Goal: Use online tool/utility: Utilize a website feature to perform a specific function

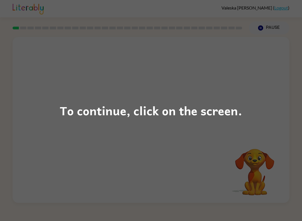
click at [253, 100] on div "To continue, click on the screen." at bounding box center [151, 110] width 302 height 221
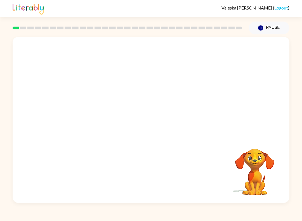
click at [252, 171] on video "Your browser must support playing .mp4 files to use Literably. Please try using…" at bounding box center [255, 168] width 56 height 56
click at [230, 151] on video "Your browser must support playing .mp4 files to use Literably. Please try using…" at bounding box center [255, 168] width 56 height 56
click at [169, 104] on video "Your browser must support playing .mp4 files to use Literably. Please try using…" at bounding box center [151, 87] width 277 height 100
click at [166, 125] on div at bounding box center [151, 122] width 36 height 20
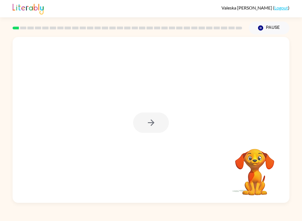
click at [165, 128] on div at bounding box center [151, 122] width 36 height 20
click at [165, 127] on div at bounding box center [151, 122] width 36 height 20
click at [159, 124] on div at bounding box center [151, 122] width 36 height 20
click at [162, 125] on div at bounding box center [151, 122] width 36 height 20
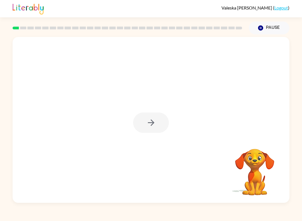
click at [162, 125] on div at bounding box center [151, 122] width 36 height 20
click at [163, 123] on div at bounding box center [151, 122] width 36 height 20
click at [162, 121] on button "button" at bounding box center [151, 122] width 36 height 20
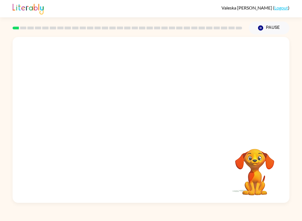
click at [265, 162] on video "Your browser must support playing .mp4 files to use Literably. Please try using…" at bounding box center [255, 168] width 56 height 56
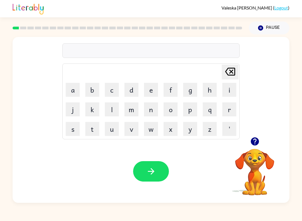
click at [91, 87] on button "b" at bounding box center [92, 90] width 14 height 14
click at [168, 110] on button "o" at bounding box center [170, 109] width 14 height 14
click at [227, 107] on button "r" at bounding box center [229, 109] width 14 height 14
click at [129, 90] on button "d" at bounding box center [131, 90] width 14 height 14
click at [144, 87] on button "e" at bounding box center [151, 90] width 14 height 14
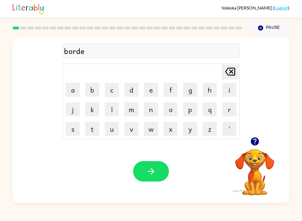
click at [232, 107] on button "r" at bounding box center [229, 109] width 14 height 14
click at [146, 166] on button "button" at bounding box center [151, 171] width 36 height 20
click at [229, 109] on button "r" at bounding box center [229, 109] width 14 height 14
click at [70, 85] on button "a" at bounding box center [73, 90] width 14 height 14
click at [111, 128] on button "u" at bounding box center [112, 129] width 14 height 14
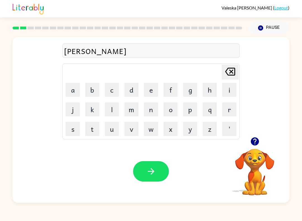
click at [154, 107] on button "n" at bounding box center [151, 109] width 14 height 14
click at [132, 89] on button "d" at bounding box center [131, 90] width 14 height 14
click at [158, 170] on button "button" at bounding box center [151, 171] width 36 height 20
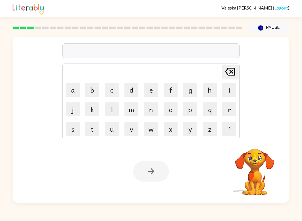
click at [131, 113] on button "m" at bounding box center [131, 109] width 14 height 14
click at [72, 89] on button "a" at bounding box center [73, 90] width 14 height 14
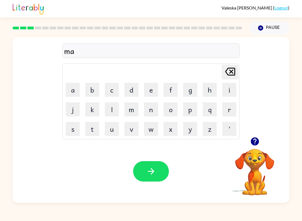
click at [113, 88] on button "c" at bounding box center [112, 90] width 14 height 14
click at [211, 88] on button "h" at bounding box center [210, 90] width 14 height 14
click at [228, 87] on button "i" at bounding box center [229, 90] width 14 height 14
click at [151, 110] on button "n" at bounding box center [151, 109] width 14 height 14
click at [155, 91] on button "e" at bounding box center [151, 90] width 14 height 14
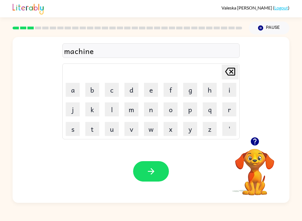
click at [161, 170] on button "button" at bounding box center [151, 171] width 36 height 20
click at [96, 131] on button "t" at bounding box center [92, 129] width 14 height 14
click at [232, 112] on button "r" at bounding box center [229, 109] width 14 height 14
click at [225, 90] on button "i" at bounding box center [229, 90] width 14 height 14
click at [72, 89] on button "a" at bounding box center [73, 90] width 14 height 14
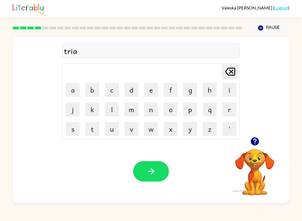
click at [153, 110] on button "n" at bounding box center [151, 109] width 14 height 14
click at [156, 168] on button "button" at bounding box center [151, 171] width 36 height 20
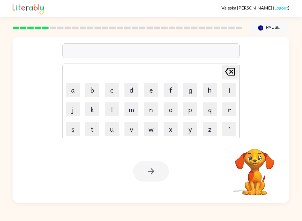
click at [132, 89] on button "d" at bounding box center [131, 90] width 14 height 14
click at [230, 89] on button "i" at bounding box center [229, 90] width 14 height 14
click at [72, 129] on button "s" at bounding box center [73, 129] width 14 height 14
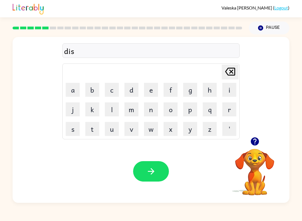
click at [130, 128] on button "v" at bounding box center [131, 129] width 14 height 14
click at [152, 90] on button "e" at bounding box center [151, 90] width 14 height 14
click at [151, 108] on button "n" at bounding box center [151, 109] width 14 height 14
click at [114, 91] on button "c" at bounding box center [112, 90] width 14 height 14
click at [157, 84] on button "e" at bounding box center [151, 90] width 14 height 14
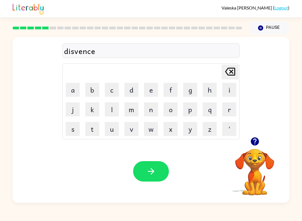
click at [134, 90] on button "d" at bounding box center [131, 90] width 14 height 14
click at [149, 164] on button "button" at bounding box center [151, 171] width 36 height 20
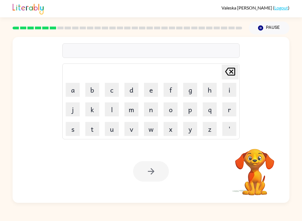
click at [127, 128] on button "v" at bounding box center [131, 129] width 14 height 14
click at [71, 91] on button "a" at bounding box center [73, 90] width 14 height 14
click at [114, 91] on button "c" at bounding box center [112, 90] width 14 height 14
click at [74, 85] on button "a" at bounding box center [73, 90] width 14 height 14
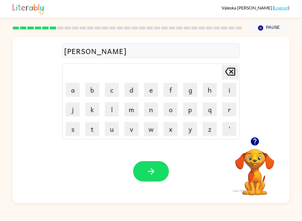
click at [89, 125] on button "t" at bounding box center [92, 129] width 14 height 14
click at [231, 87] on button "i" at bounding box center [229, 90] width 14 height 14
click at [171, 111] on button "o" at bounding box center [170, 109] width 14 height 14
click at [151, 112] on button "n" at bounding box center [151, 109] width 14 height 14
click at [157, 171] on button "button" at bounding box center [151, 171] width 36 height 20
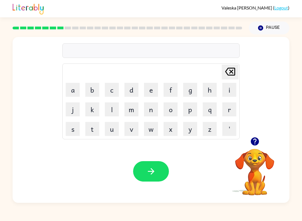
click at [209, 90] on button "h" at bounding box center [210, 90] width 14 height 14
click at [172, 111] on button "o" at bounding box center [170, 109] width 14 height 14
click at [230, 108] on button "r" at bounding box center [229, 109] width 14 height 14
click at [171, 109] on button "o" at bounding box center [170, 109] width 14 height 14
click at [115, 108] on button "l" at bounding box center [112, 109] width 14 height 14
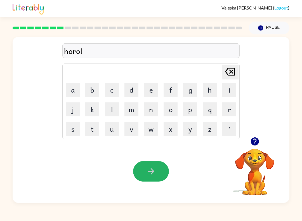
click at [157, 167] on button "button" at bounding box center [151, 171] width 36 height 20
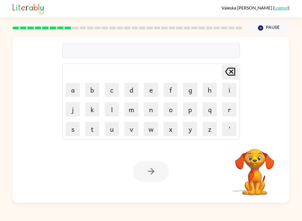
click at [132, 110] on button "m" at bounding box center [131, 109] width 14 height 14
click at [225, 91] on button "i" at bounding box center [229, 90] width 14 height 14
click at [230, 110] on button "r" at bounding box center [229, 109] width 14 height 14
click at [153, 87] on button "e" at bounding box center [151, 90] width 14 height 14
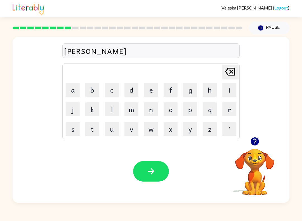
click at [113, 87] on button "c" at bounding box center [112, 90] width 14 height 14
click at [169, 107] on button "o" at bounding box center [170, 109] width 14 height 14
click at [113, 108] on button "l" at bounding box center [112, 109] width 14 height 14
click at [154, 169] on icon "button" at bounding box center [151, 171] width 10 height 10
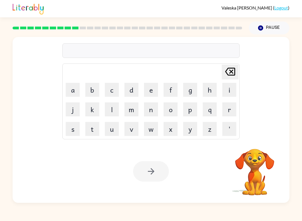
click at [131, 108] on button "m" at bounding box center [131, 109] width 14 height 14
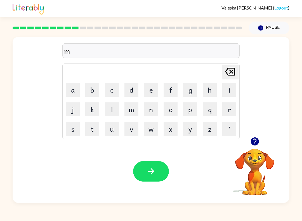
click at [229, 92] on button "i" at bounding box center [229, 90] width 14 height 14
click at [93, 126] on button "t" at bounding box center [92, 129] width 14 height 14
click at [132, 107] on button "m" at bounding box center [131, 109] width 14 height 14
click at [173, 109] on button "o" at bounding box center [170, 109] width 14 height 14
click at [225, 114] on button "r" at bounding box center [229, 109] width 14 height 14
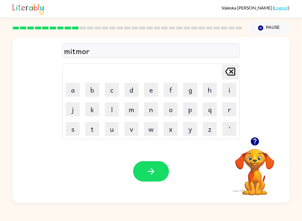
click at [151, 109] on button "n" at bounding box center [151, 109] width 14 height 14
click at [227, 91] on button "i" at bounding box center [229, 90] width 14 height 14
click at [153, 109] on button "n" at bounding box center [151, 109] width 14 height 14
click at [193, 88] on button "g" at bounding box center [190, 90] width 14 height 14
click at [157, 172] on button "button" at bounding box center [151, 171] width 36 height 20
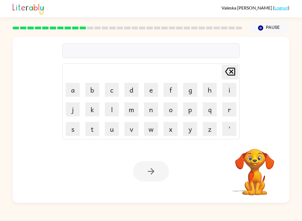
click at [135, 87] on button "d" at bounding box center [131, 90] width 14 height 14
click at [231, 91] on button "i" at bounding box center [229, 90] width 14 height 14
click at [73, 128] on button "s" at bounding box center [73, 129] width 14 height 14
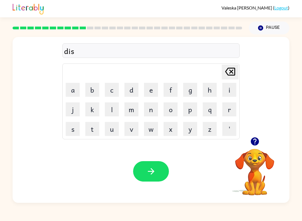
click at [90, 128] on button "t" at bounding box center [92, 129] width 14 height 14
click at [227, 110] on button "r" at bounding box center [229, 109] width 14 height 14
click at [110, 131] on button "u" at bounding box center [112, 129] width 14 height 14
click at [69, 127] on button "s" at bounding box center [73, 129] width 14 height 14
click at [91, 129] on button "t" at bounding box center [92, 129] width 14 height 14
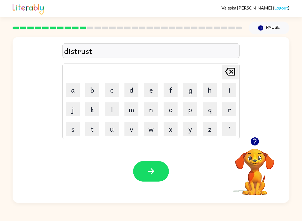
click at [153, 166] on icon "button" at bounding box center [151, 171] width 10 height 10
click at [230, 110] on button "r" at bounding box center [229, 109] width 14 height 14
click at [176, 107] on button "o" at bounding box center [170, 109] width 14 height 14
click at [111, 130] on button "u" at bounding box center [112, 129] width 14 height 14
click at [232, 72] on icon at bounding box center [230, 72] width 10 height 8
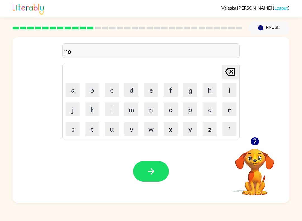
click at [135, 92] on button "d" at bounding box center [131, 90] width 14 height 14
click at [155, 167] on icon "button" at bounding box center [151, 171] width 10 height 10
click at [170, 112] on button "o" at bounding box center [170, 109] width 14 height 14
click at [190, 110] on button "p" at bounding box center [190, 109] width 14 height 14
click at [229, 109] on button "r" at bounding box center [229, 109] width 14 height 14
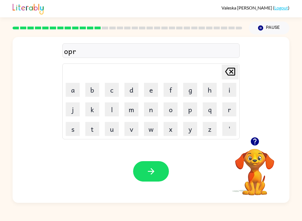
click at [72, 88] on button "a" at bounding box center [73, 90] width 14 height 14
click at [133, 91] on button "d" at bounding box center [131, 90] width 14 height 14
click at [155, 90] on button "e" at bounding box center [151, 90] width 14 height 14
click at [152, 168] on icon "button" at bounding box center [151, 171] width 10 height 10
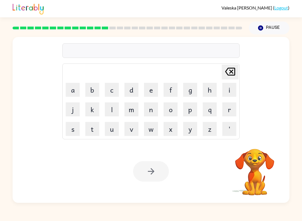
click at [132, 112] on button "m" at bounding box center [131, 109] width 14 height 14
click at [75, 89] on button "a" at bounding box center [73, 90] width 14 height 14
click at [133, 92] on button "d" at bounding box center [131, 90] width 14 height 14
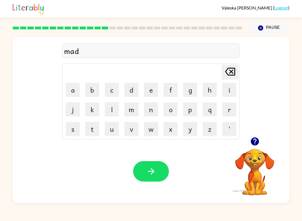
click at [150, 111] on button "n" at bounding box center [151, 109] width 14 height 14
click at [150, 87] on button "e" at bounding box center [151, 90] width 14 height 14
click at [71, 130] on button "s" at bounding box center [73, 129] width 14 height 14
click at [154, 168] on icon "button" at bounding box center [151, 171] width 10 height 10
click at [281, 58] on div "[PERSON_NAME] last character input a b c d e f g h i j k l m n o p q r s t u v …" at bounding box center [151, 87] width 277 height 100
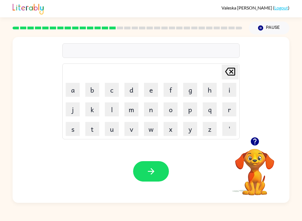
click at [275, 61] on div "[PERSON_NAME] last character input a b c d e f g h i j k l m n o p q r s t u v …" at bounding box center [151, 87] width 277 height 100
click at [255, 142] on icon "button" at bounding box center [254, 141] width 8 height 8
click at [93, 88] on button "b" at bounding box center [92, 90] width 14 height 14
click at [170, 110] on button "o" at bounding box center [170, 109] width 14 height 14
click at [150, 111] on button "n" at bounding box center [151, 109] width 14 height 14
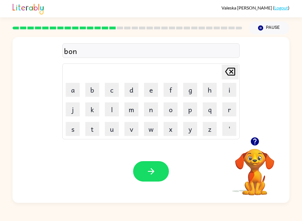
click at [155, 87] on button "e" at bounding box center [151, 90] width 14 height 14
click at [70, 127] on button "s" at bounding box center [73, 129] width 14 height 14
click at [158, 167] on button "button" at bounding box center [151, 171] width 36 height 20
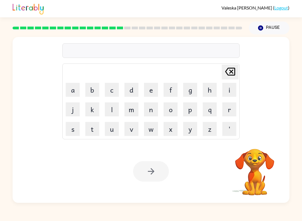
click at [72, 120] on td "s" at bounding box center [72, 128] width 19 height 19
click at [74, 127] on button "s" at bounding box center [73, 129] width 14 height 14
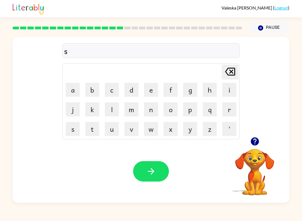
click at [110, 128] on button "u" at bounding box center [112, 129] width 14 height 14
click at [170, 109] on button "o" at bounding box center [170, 109] width 14 height 14
click at [224, 112] on button "r" at bounding box center [229, 109] width 14 height 14
click at [151, 168] on icon "button" at bounding box center [151, 171] width 10 height 10
click at [188, 91] on button "g" at bounding box center [190, 90] width 14 height 14
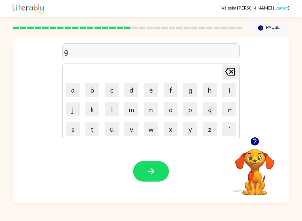
click at [231, 110] on button "r" at bounding box center [229, 109] width 14 height 14
click at [72, 91] on button "a" at bounding box center [73, 90] width 14 height 14
click at [132, 112] on button "m" at bounding box center [131, 109] width 14 height 14
click at [154, 90] on button "e" at bounding box center [151, 90] width 14 height 14
click at [154, 167] on icon "button" at bounding box center [151, 171] width 10 height 10
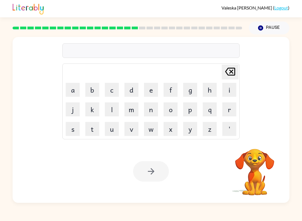
click at [93, 87] on button "b" at bounding box center [92, 90] width 14 height 14
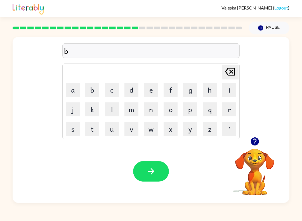
click at [231, 108] on button "r" at bounding box center [229, 109] width 14 height 14
click at [228, 93] on button "i" at bounding box center [229, 90] width 14 height 14
click at [134, 104] on button "m" at bounding box center [131, 109] width 14 height 14
click at [224, 90] on button "i" at bounding box center [229, 90] width 14 height 14
click at [148, 109] on button "n" at bounding box center [151, 109] width 14 height 14
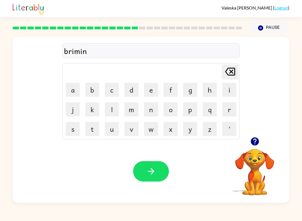
click at [196, 87] on button "g" at bounding box center [190, 90] width 14 height 14
click at [155, 163] on button "button" at bounding box center [151, 171] width 36 height 20
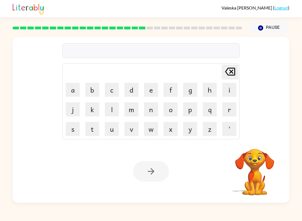
click at [229, 111] on button "r" at bounding box center [229, 109] width 14 height 14
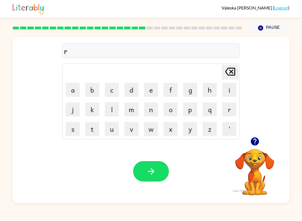
click at [71, 125] on button "s" at bounding box center [73, 129] width 14 height 14
click at [113, 87] on button "c" at bounding box center [112, 90] width 14 height 14
click at [226, 89] on button "i" at bounding box center [229, 90] width 14 height 14
click at [130, 111] on button "m" at bounding box center [131, 109] width 14 height 14
click at [152, 87] on button "e" at bounding box center [151, 90] width 14 height 14
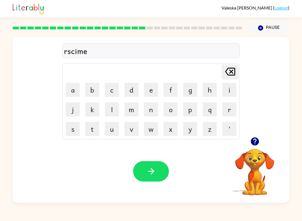
click at [72, 127] on button "s" at bounding box center [73, 129] width 14 height 14
click at [96, 127] on button "t" at bounding box center [92, 129] width 14 height 14
click at [153, 165] on button "button" at bounding box center [151, 171] width 36 height 20
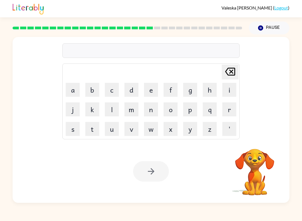
click at [67, 91] on button "a" at bounding box center [73, 90] width 14 height 14
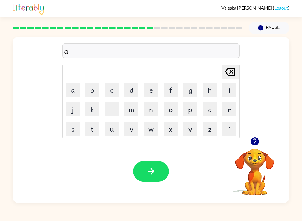
click at [234, 113] on button "r" at bounding box center [229, 109] width 14 height 14
click at [95, 125] on button "t" at bounding box center [92, 129] width 14 height 14
click at [147, 124] on button "w" at bounding box center [151, 129] width 14 height 14
click at [234, 87] on button "i" at bounding box center [229, 90] width 14 height 14
click at [150, 111] on button "n" at bounding box center [151, 109] width 14 height 14
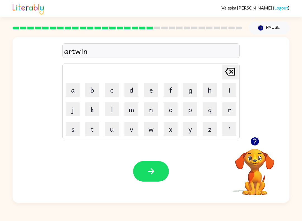
click at [150, 167] on icon "button" at bounding box center [151, 171] width 10 height 10
click at [255, 141] on icon "button" at bounding box center [255, 141] width 10 height 10
click at [258, 141] on icon "button" at bounding box center [254, 141] width 8 height 8
click at [168, 81] on td "f" at bounding box center [170, 89] width 19 height 19
click at [172, 91] on button "f" at bounding box center [170, 90] width 14 height 14
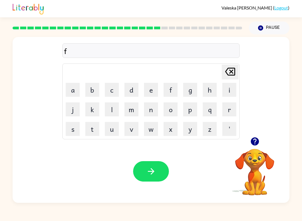
click at [171, 109] on button "o" at bounding box center [170, 109] width 14 height 14
click at [110, 103] on button "l" at bounding box center [112, 109] width 14 height 14
click at [109, 124] on button "u" at bounding box center [112, 129] width 14 height 14
click at [132, 86] on button "d" at bounding box center [131, 90] width 14 height 14
click at [159, 170] on button "button" at bounding box center [151, 171] width 36 height 20
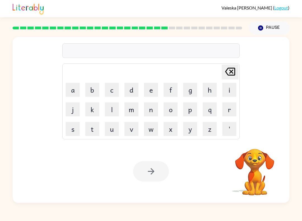
click at [66, 128] on button "s" at bounding box center [73, 129] width 14 height 14
click at [154, 86] on button "e" at bounding box center [151, 90] width 14 height 14
click at [148, 109] on button "n" at bounding box center [151, 109] width 14 height 14
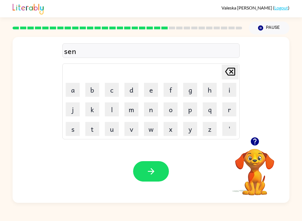
click at [96, 131] on button "t" at bounding box center [92, 129] width 14 height 14
click at [148, 87] on button "e" at bounding box center [151, 90] width 14 height 14
click at [190, 104] on button "p" at bounding box center [190, 109] width 14 height 14
click at [234, 87] on button "i" at bounding box center [229, 90] width 14 height 14
click at [134, 89] on button "d" at bounding box center [131, 90] width 14 height 14
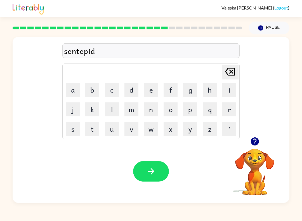
click at [158, 169] on button "button" at bounding box center [151, 171] width 36 height 20
click at [158, 168] on div at bounding box center [151, 171] width 36 height 20
click at [257, 140] on icon "button" at bounding box center [254, 141] width 8 height 8
click at [72, 128] on button "s" at bounding box center [73, 129] width 14 height 14
click at [112, 130] on button "u" at bounding box center [112, 129] width 14 height 14
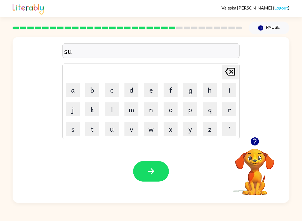
click at [92, 130] on button "t" at bounding box center [92, 129] width 14 height 14
click at [150, 91] on button "e" at bounding box center [151, 90] width 14 height 14
click at [155, 109] on button "n" at bounding box center [151, 109] width 14 height 14
click at [156, 174] on icon "button" at bounding box center [151, 171] width 10 height 10
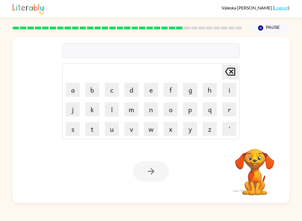
click at [172, 87] on button "f" at bounding box center [170, 90] width 14 height 14
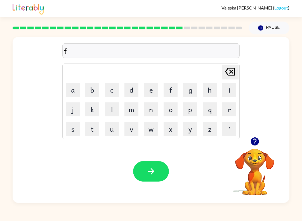
click at [175, 108] on button "o" at bounding box center [170, 109] width 14 height 14
click at [234, 110] on button "r" at bounding box center [229, 109] width 14 height 14
click at [95, 85] on button "b" at bounding box center [92, 90] width 14 height 14
click at [170, 109] on button "o" at bounding box center [170, 109] width 14 height 14
click at [235, 110] on button "r" at bounding box center [229, 109] width 14 height 14
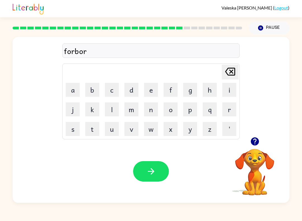
click at [131, 89] on button "d" at bounding box center [131, 90] width 14 height 14
click at [149, 91] on button "e" at bounding box center [151, 90] width 14 height 14
click at [165, 169] on button "button" at bounding box center [151, 171] width 36 height 20
click at [260, 143] on button "button" at bounding box center [254, 141] width 14 height 14
click at [229, 111] on button "r" at bounding box center [229, 109] width 14 height 14
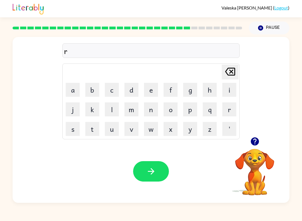
click at [176, 110] on button "o" at bounding box center [170, 109] width 14 height 14
click at [111, 109] on button "l" at bounding box center [112, 109] width 14 height 14
click at [230, 90] on button "i" at bounding box center [229, 90] width 14 height 14
click at [132, 86] on button "d" at bounding box center [131, 90] width 14 height 14
click at [154, 89] on button "e" at bounding box center [151, 90] width 14 height 14
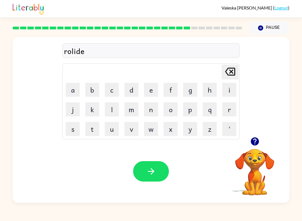
click at [130, 87] on button "d" at bounding box center [131, 90] width 14 height 14
click at [156, 169] on button "button" at bounding box center [151, 171] width 36 height 20
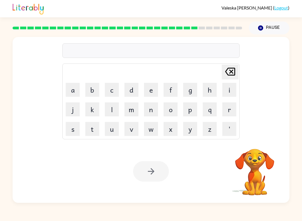
click at [113, 89] on button "c" at bounding box center [112, 90] width 14 height 14
click at [68, 88] on button "a" at bounding box center [73, 90] width 14 height 14
click at [92, 87] on button "b" at bounding box center [92, 90] width 14 height 14
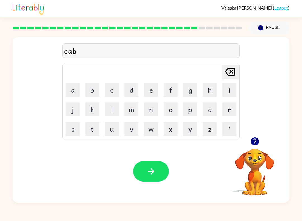
click at [111, 107] on button "l" at bounding box center [112, 109] width 14 height 14
click at [233, 93] on button "i" at bounding box center [229, 90] width 14 height 14
click at [151, 111] on button "n" at bounding box center [151, 109] width 14 height 14
click at [159, 175] on button "button" at bounding box center [151, 171] width 36 height 20
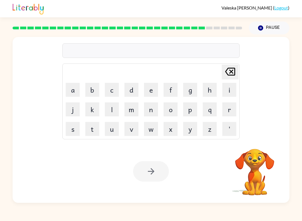
click at [149, 106] on button "n" at bounding box center [151, 109] width 14 height 14
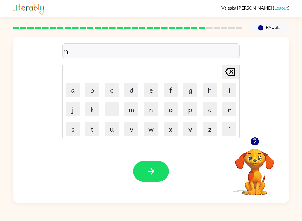
click at [172, 109] on button "o" at bounding box center [170, 109] width 14 height 14
click at [233, 68] on icon at bounding box center [230, 72] width 10 height 8
click at [232, 68] on icon at bounding box center [230, 72] width 10 height 8
click at [111, 108] on button "l" at bounding box center [112, 109] width 14 height 14
click at [171, 107] on button "o" at bounding box center [170, 109] width 14 height 14
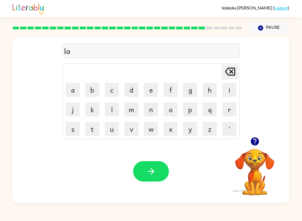
click at [130, 108] on button "m" at bounding box center [131, 109] width 14 height 14
click at [92, 85] on button "b" at bounding box center [92, 90] width 14 height 14
click at [153, 88] on button "e" at bounding box center [151, 90] width 14 height 14
click at [231, 113] on button "r" at bounding box center [229, 109] width 14 height 14
click at [256, 147] on button "button" at bounding box center [254, 141] width 14 height 14
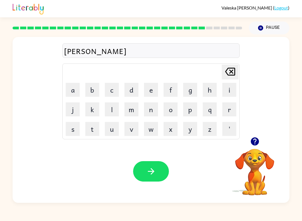
click at [72, 109] on button "j" at bounding box center [73, 109] width 14 height 14
click at [71, 91] on button "a" at bounding box center [73, 90] width 14 height 14
click at [122, 86] on td "d" at bounding box center [131, 89] width 19 height 19
click at [113, 88] on button "c" at bounding box center [112, 90] width 14 height 14
click at [93, 103] on button "k" at bounding box center [92, 109] width 14 height 14
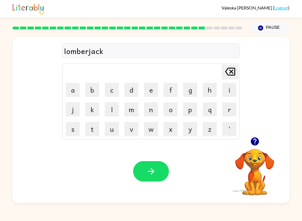
click at [156, 171] on button "button" at bounding box center [151, 171] width 36 height 20
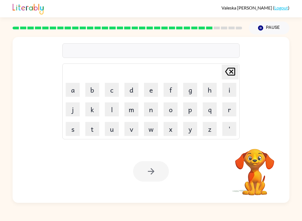
click at [192, 111] on button "p" at bounding box center [190, 109] width 14 height 14
click at [229, 88] on button "i" at bounding box center [229, 90] width 14 height 14
click at [231, 108] on button "r" at bounding box center [229, 109] width 14 height 14
click at [74, 128] on button "s" at bounding box center [73, 129] width 14 height 14
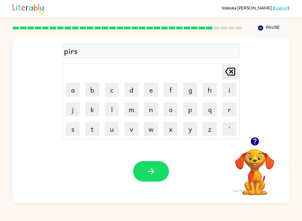
click at [165, 170] on button "button" at bounding box center [151, 171] width 36 height 20
click at [169, 90] on button "f" at bounding box center [170, 90] width 14 height 14
click at [233, 92] on button "i" at bounding box center [229, 90] width 14 height 14
click at [153, 110] on button "n" at bounding box center [151, 109] width 14 height 14
click at [130, 89] on button "d" at bounding box center [131, 90] width 14 height 14
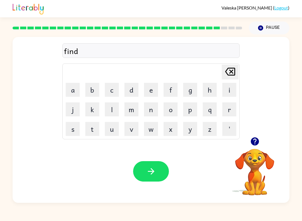
click at [149, 175] on icon "button" at bounding box center [151, 171] width 10 height 10
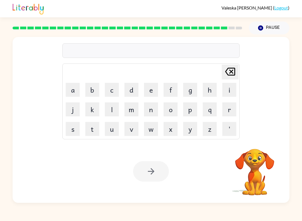
click at [73, 128] on button "s" at bounding box center [73, 129] width 14 height 14
click at [169, 109] on button "o" at bounding box center [170, 109] width 14 height 14
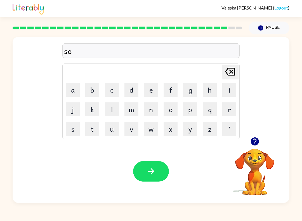
click at [112, 126] on button "u" at bounding box center [112, 129] width 14 height 14
click at [235, 72] on icon at bounding box center [230, 72] width 10 height 8
click at [111, 104] on button "l" at bounding box center [112, 109] width 14 height 14
click at [172, 109] on button "o" at bounding box center [170, 109] width 14 height 14
click at [129, 128] on button "v" at bounding box center [131, 129] width 14 height 14
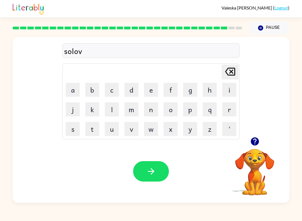
click at [154, 89] on button "e" at bounding box center [151, 90] width 14 height 14
click at [228, 111] on button "r" at bounding box center [229, 109] width 14 height 14
click at [148, 166] on button "button" at bounding box center [151, 171] width 36 height 20
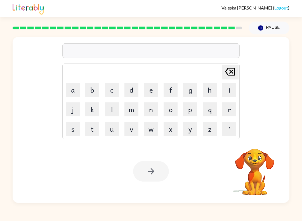
click at [110, 126] on button "u" at bounding box center [112, 129] width 14 height 14
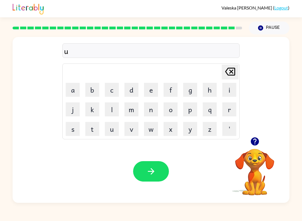
click at [151, 110] on button "n" at bounding box center [151, 109] width 14 height 14
click at [68, 87] on button "a" at bounding box center [73, 90] width 14 height 14
click at [175, 87] on button "f" at bounding box center [170, 90] width 14 height 14
click at [227, 114] on button "r" at bounding box center [229, 109] width 14 height 14
click at [232, 95] on button "i" at bounding box center [229, 90] width 14 height 14
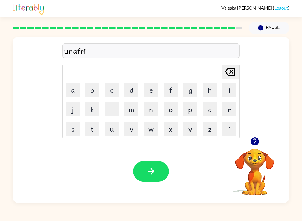
click at [132, 91] on button "d" at bounding box center [131, 90] width 14 height 14
click at [151, 87] on button "e" at bounding box center [151, 90] width 14 height 14
click at [150, 174] on icon "button" at bounding box center [151, 171] width 10 height 10
